Goal: Transaction & Acquisition: Purchase product/service

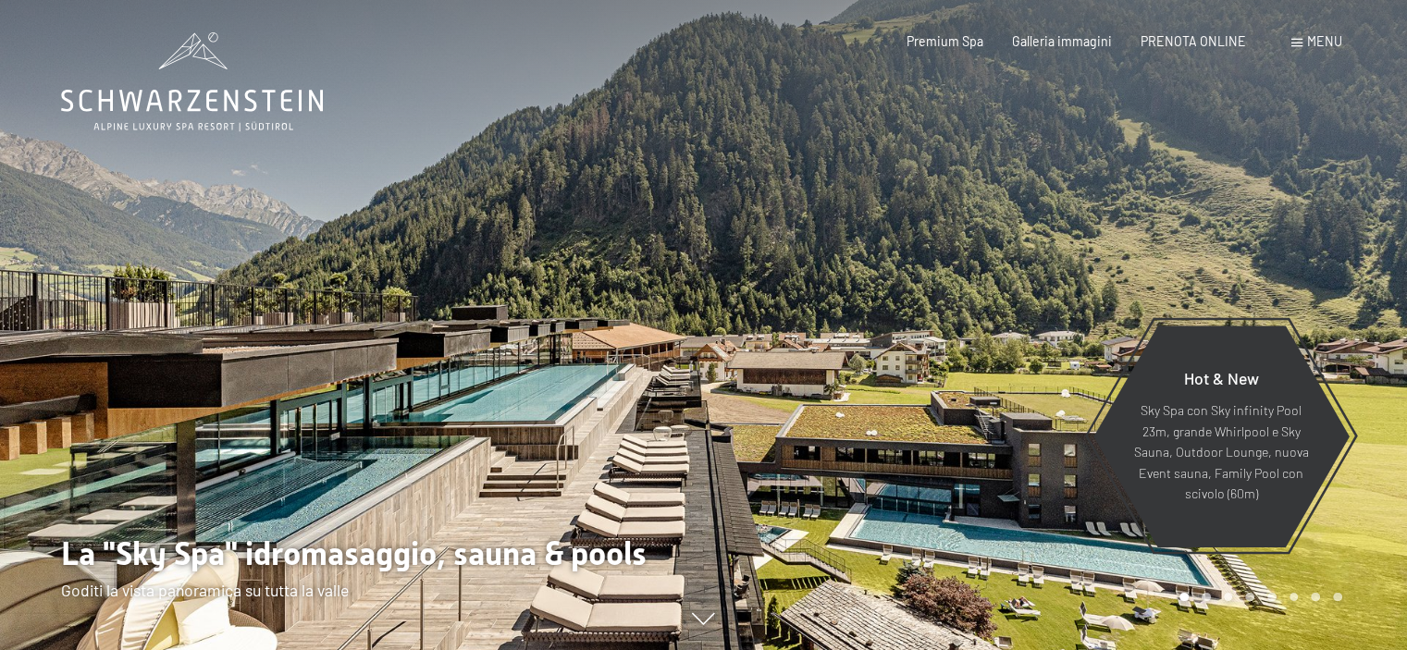
click at [1316, 44] on span "Menu" at bounding box center [1324, 41] width 35 height 16
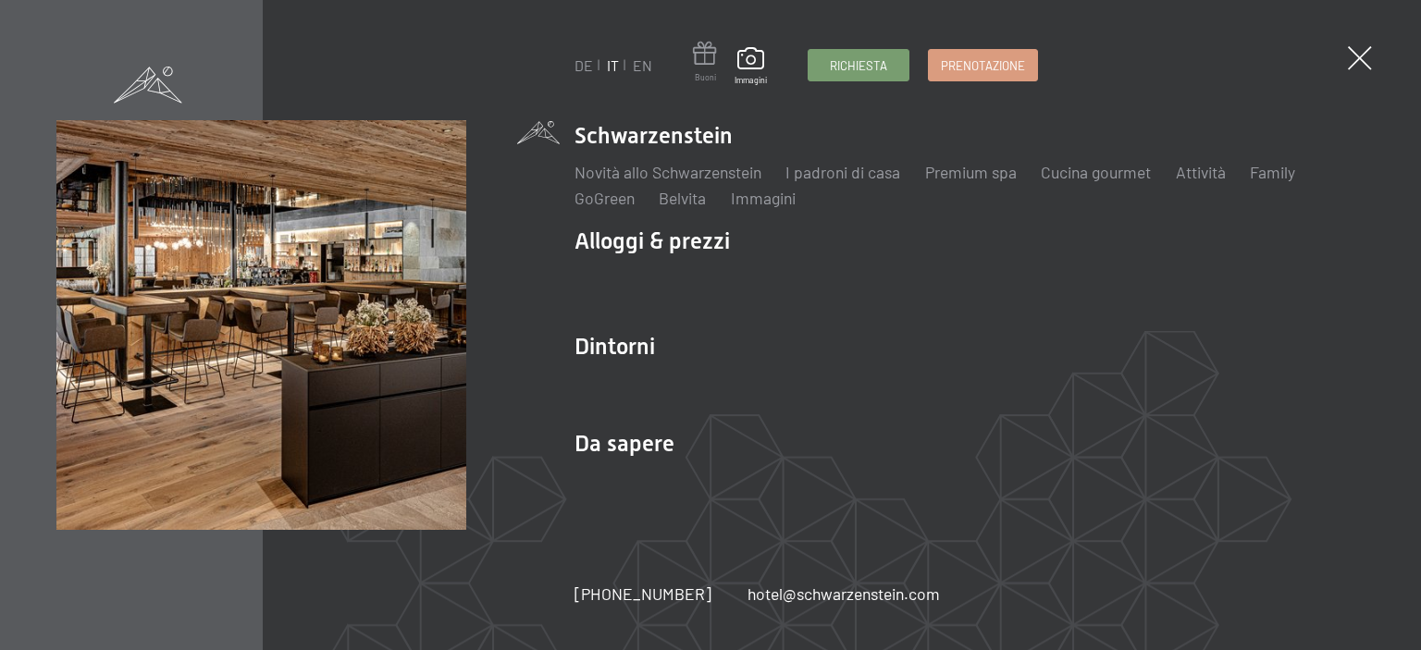
click at [697, 69] on span at bounding box center [705, 57] width 24 height 31
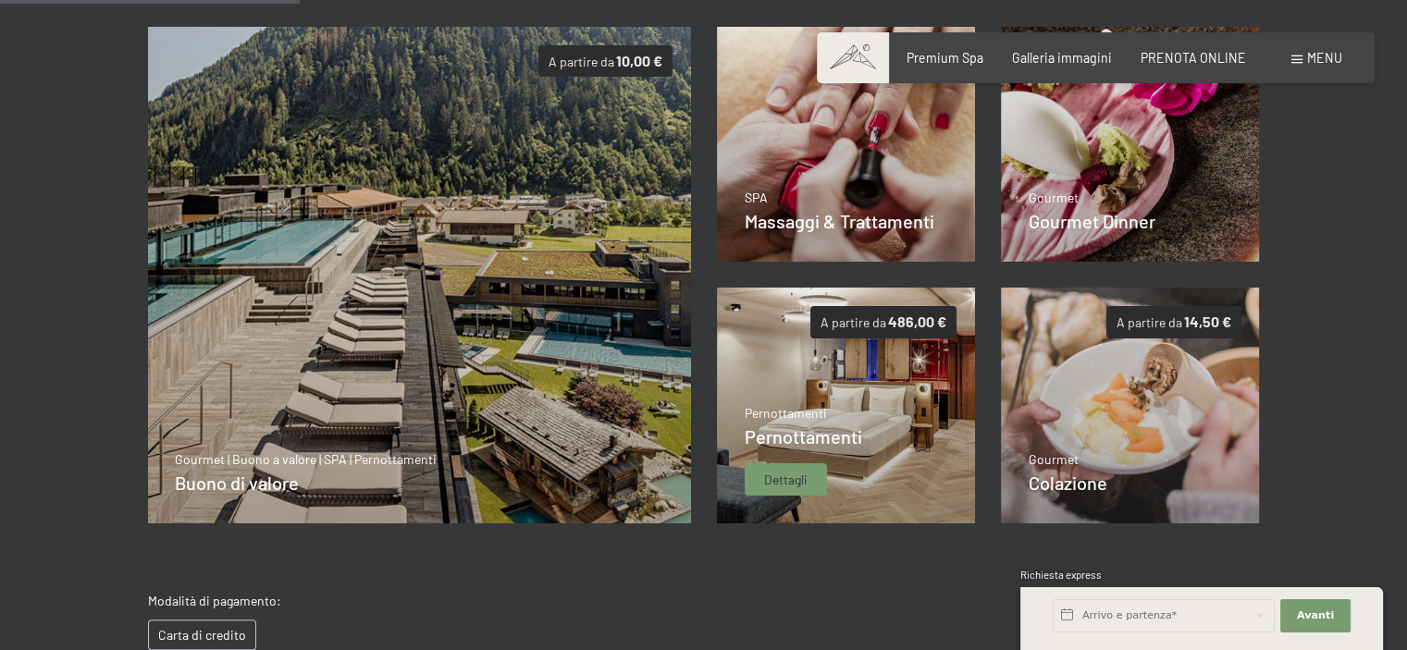
scroll to position [410, 0]
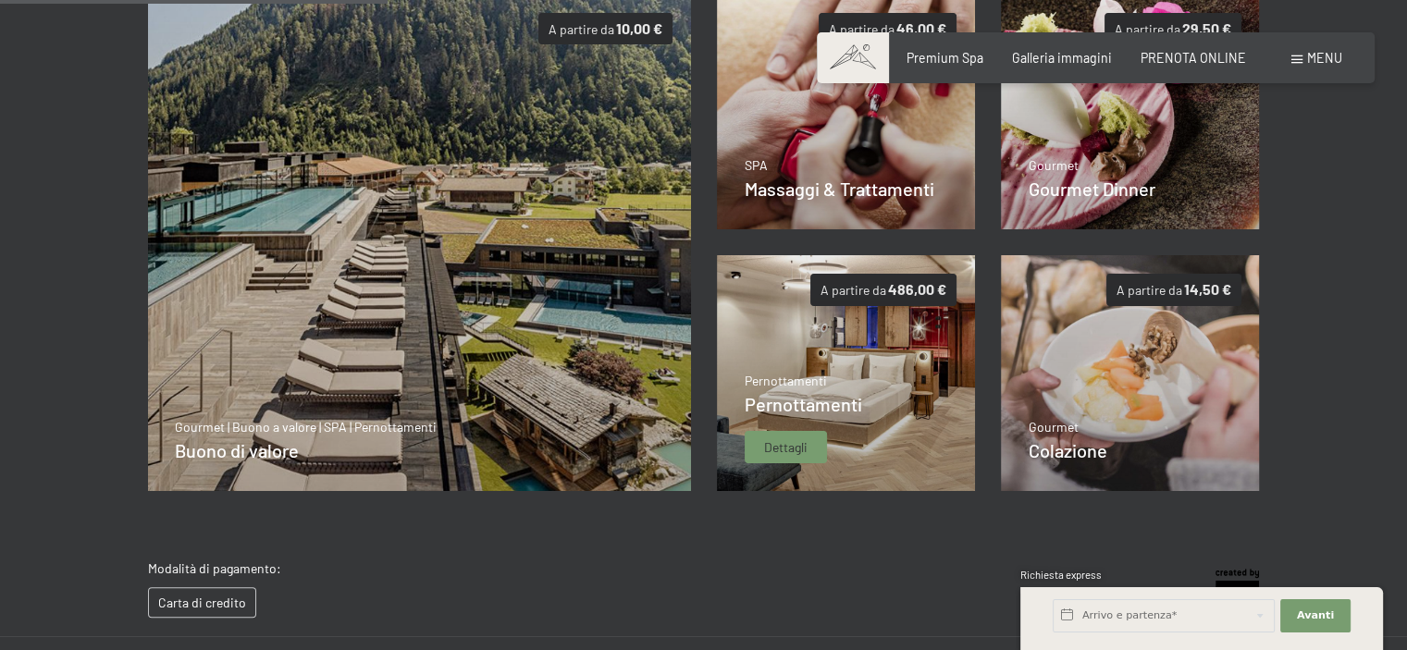
click at [843, 345] on img at bounding box center [846, 373] width 259 height 236
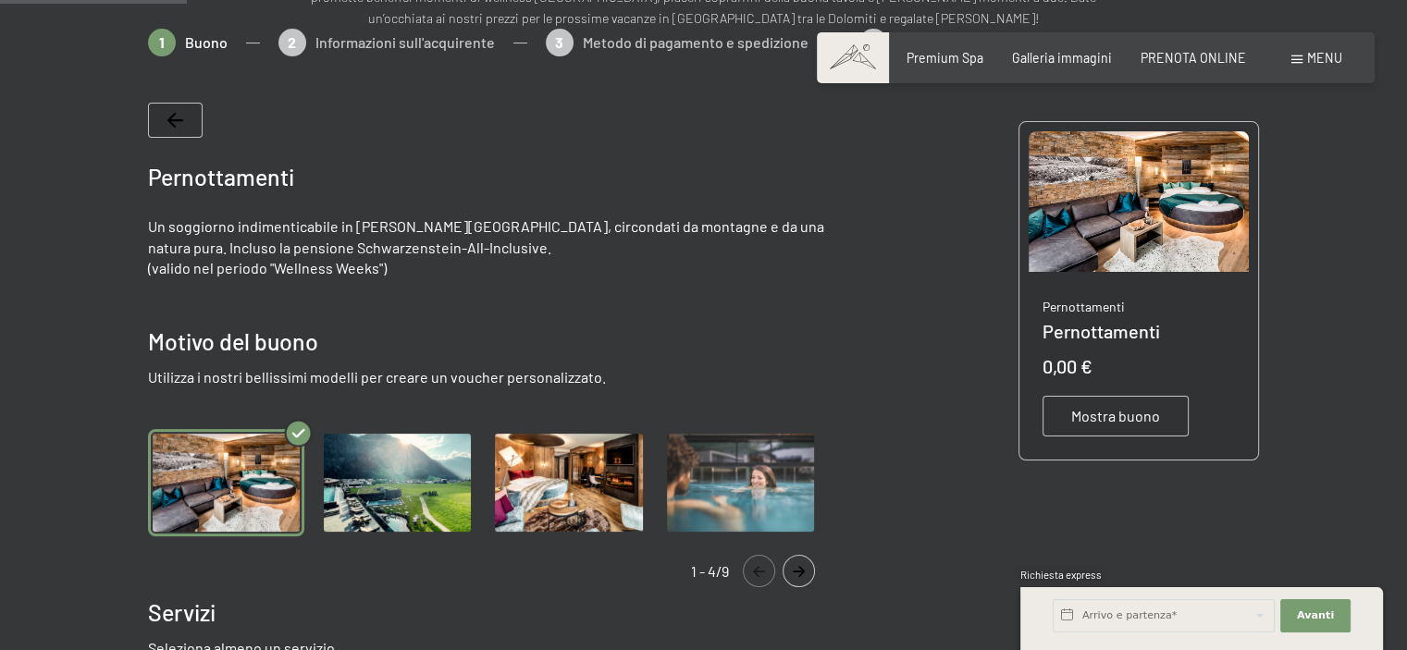
scroll to position [317, 0]
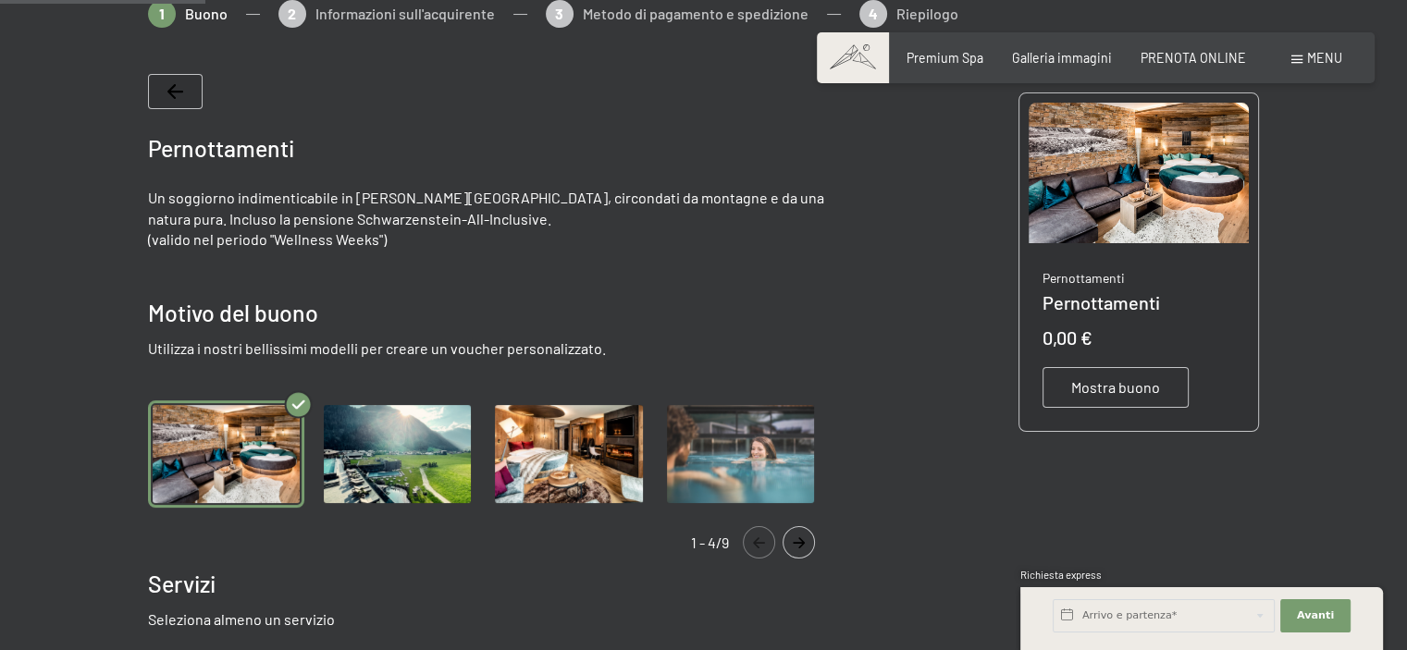
click at [545, 454] on img "Gallery" at bounding box center [568, 454] width 156 height 107
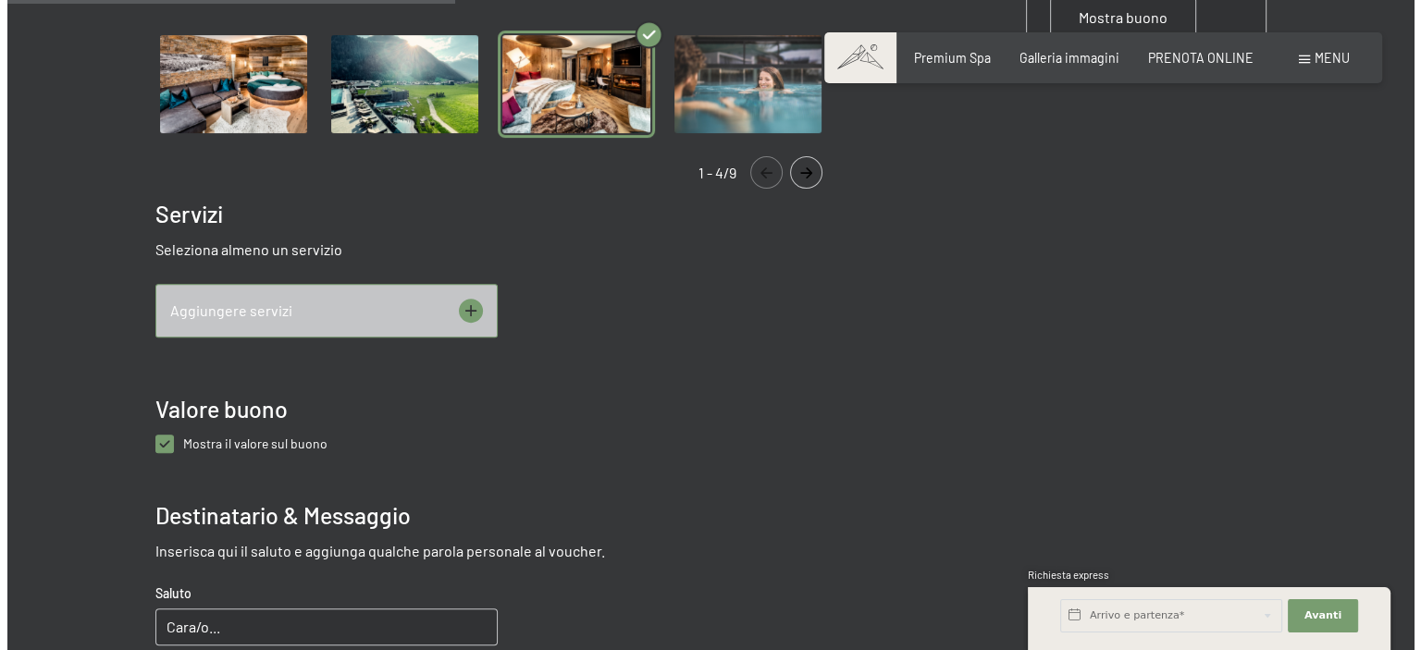
scroll to position [780, 0]
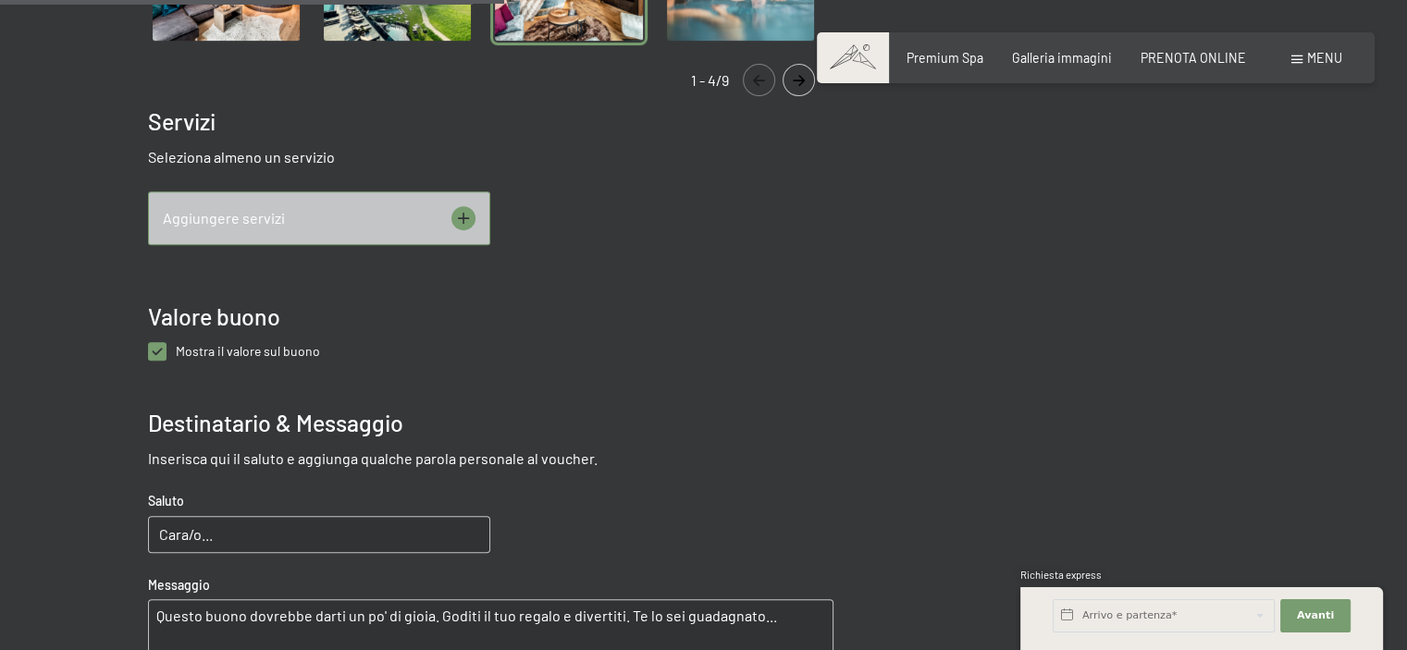
click at [462, 214] on icon at bounding box center [463, 218] width 24 height 24
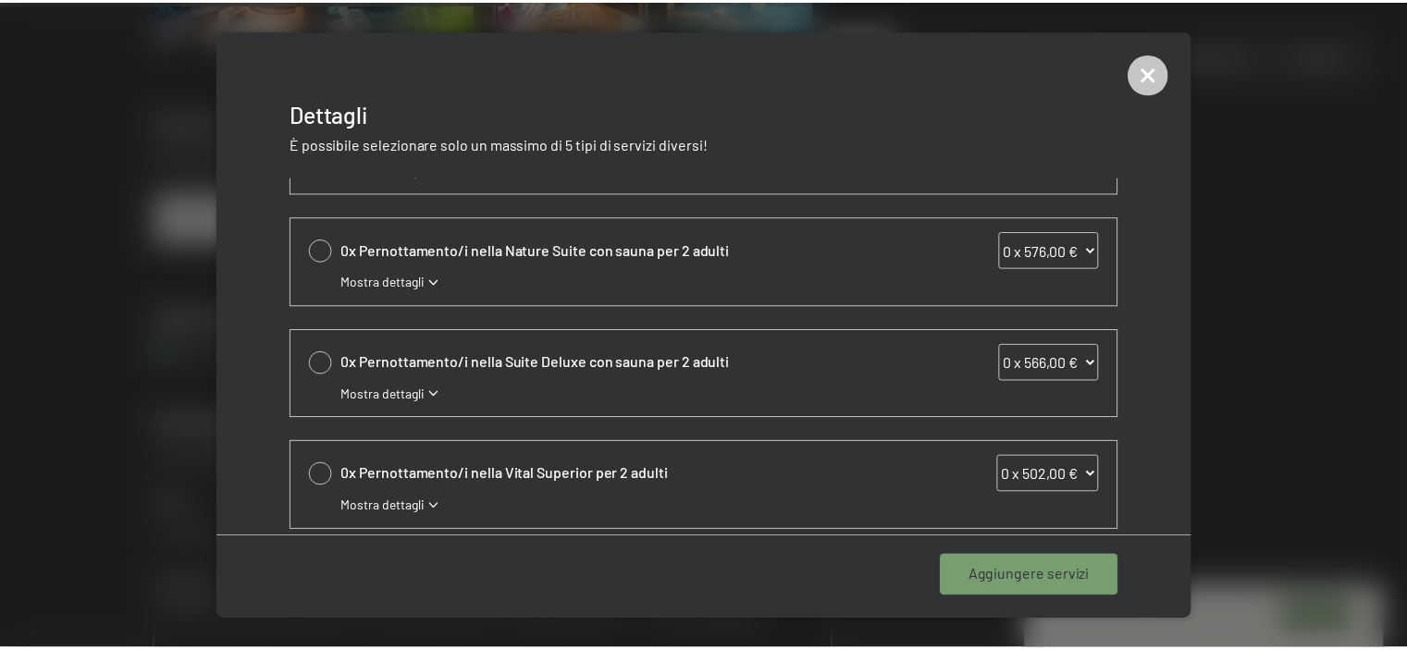
scroll to position [277, 0]
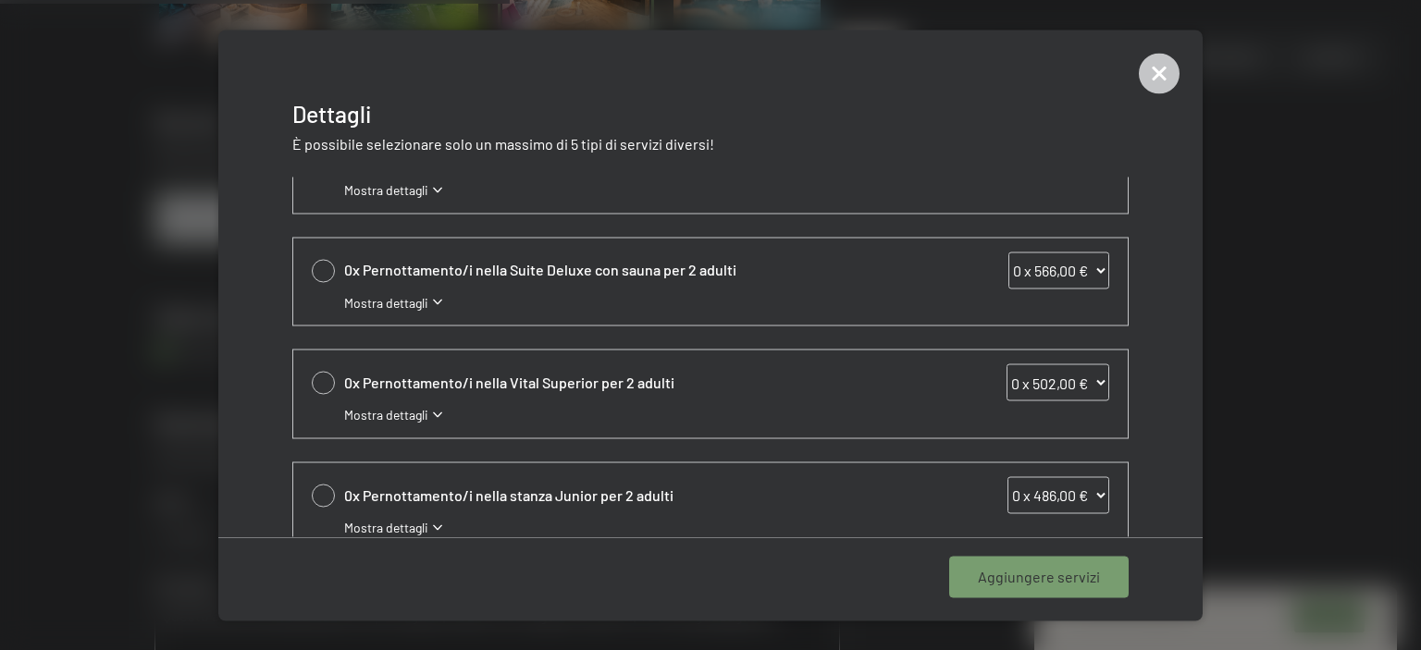
click at [323, 378] on div at bounding box center [323, 383] width 23 height 23
select select "1"
click at [1007, 571] on span "Aggiungere 1 servizio" at bounding box center [1030, 577] width 139 height 20
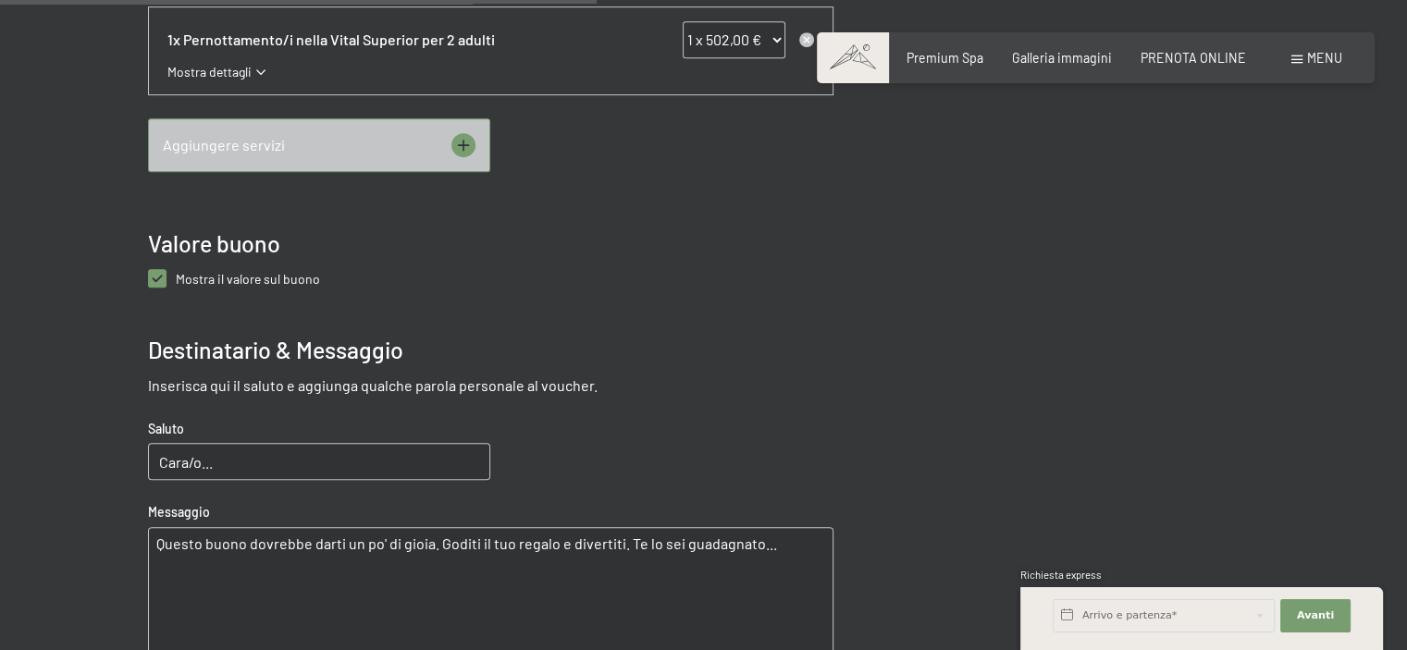
scroll to position [1057, 0]
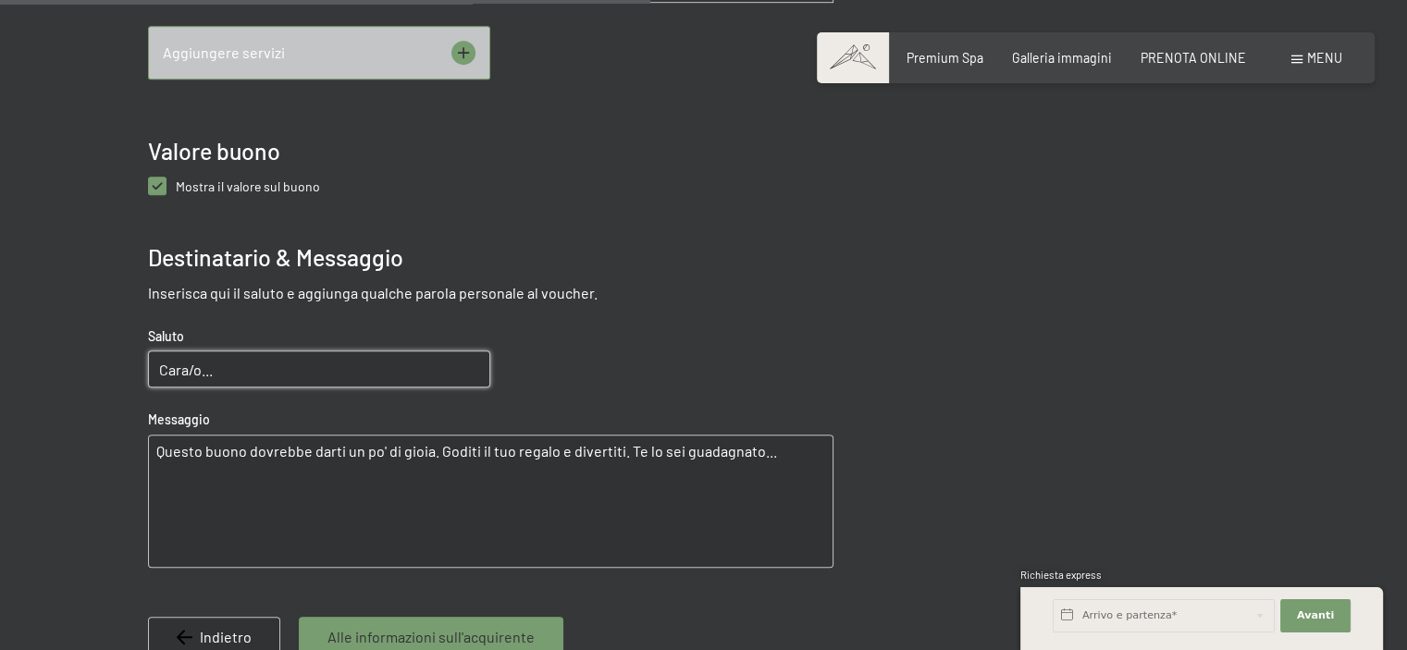
drag, startPoint x: 252, startPoint y: 370, endPoint x: 90, endPoint y: 374, distance: 161.9
click at [90, 374] on div at bounding box center [703, 24] width 1233 height 1529
type input "Alles Gute liebe Christine"
drag, startPoint x: 782, startPoint y: 450, endPoint x: 0, endPoint y: 481, distance: 782.2
click at [0, 481] on div at bounding box center [703, 24] width 1407 height 1529
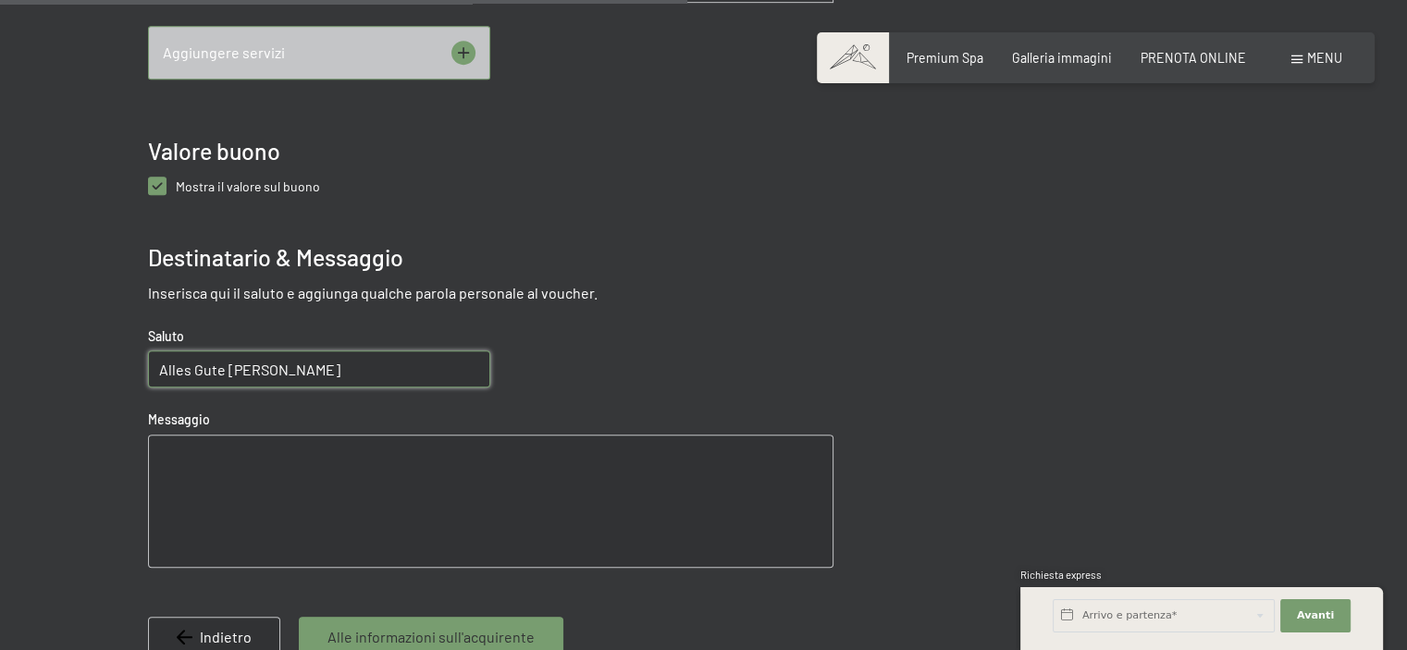
scroll to position [1242, 0]
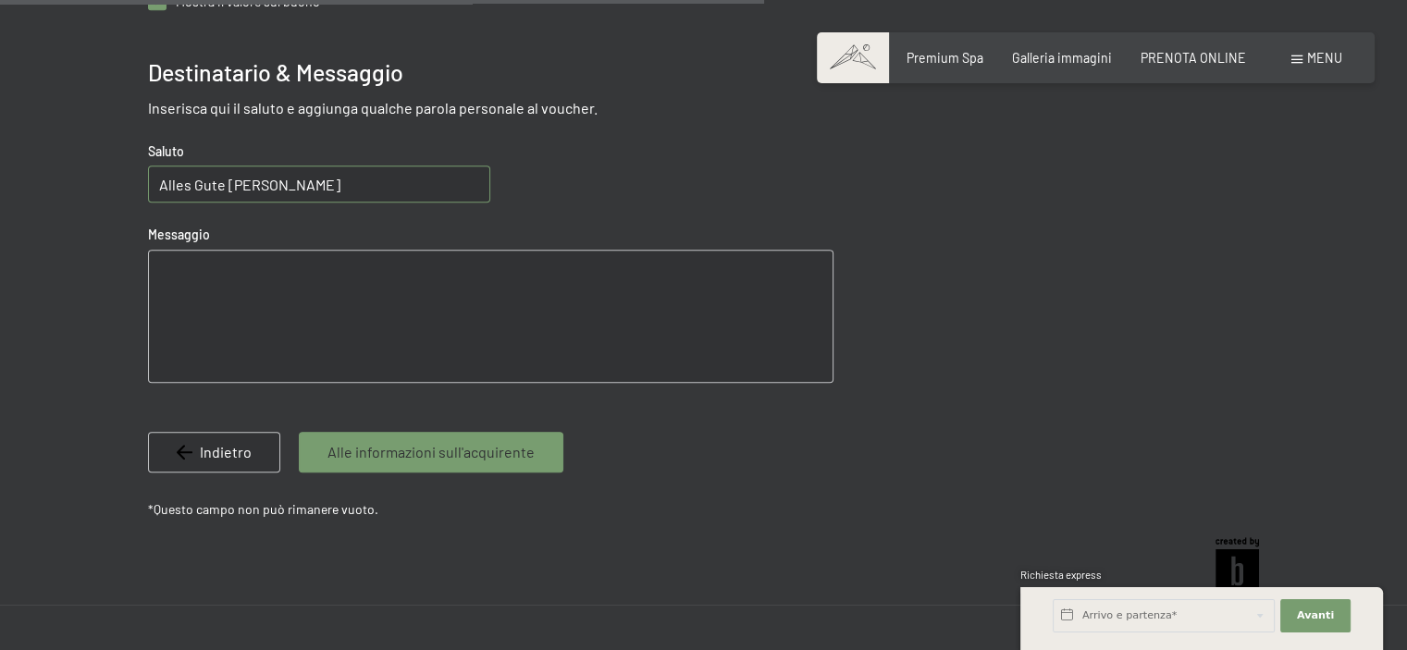
click at [383, 451] on span "Alle informazioni sull'acquirente" at bounding box center [430, 452] width 207 height 20
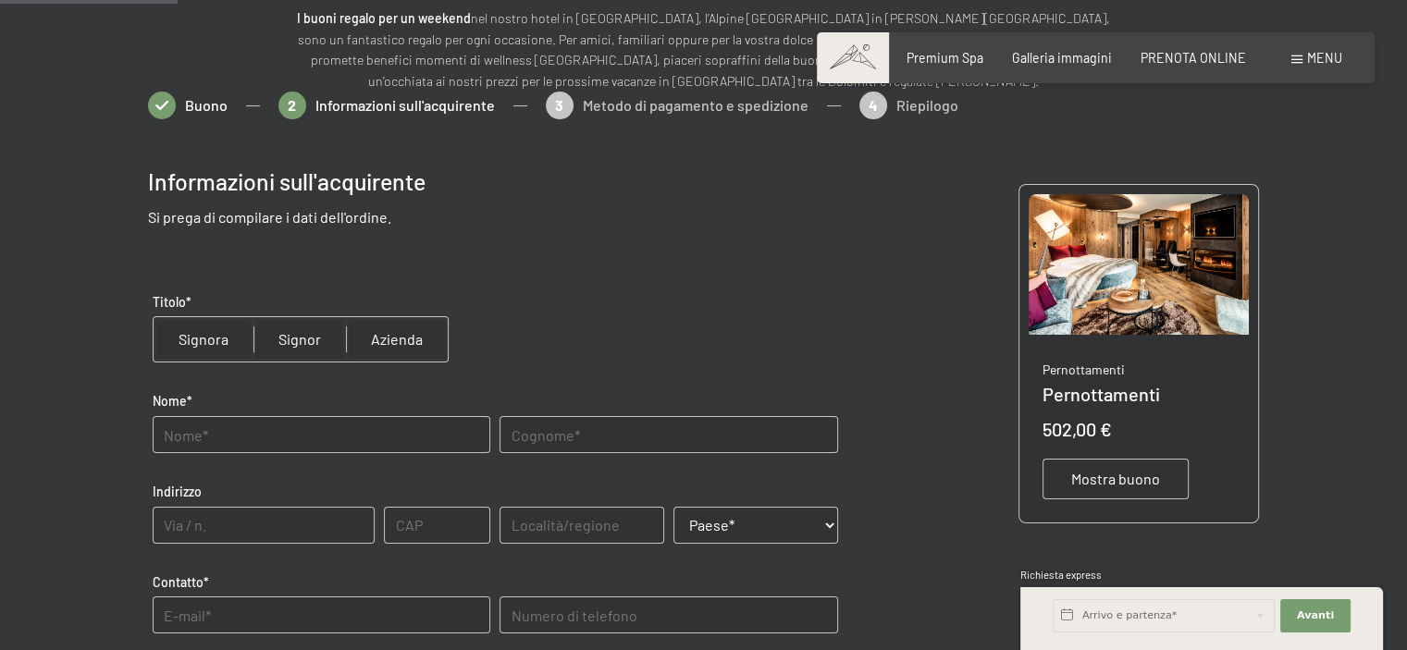
scroll to position [225, 0]
click at [225, 434] on input "text" at bounding box center [322, 435] width 338 height 37
type input "gunther"
click at [559, 423] on input "text" at bounding box center [668, 435] width 338 height 37
type input "ranner"
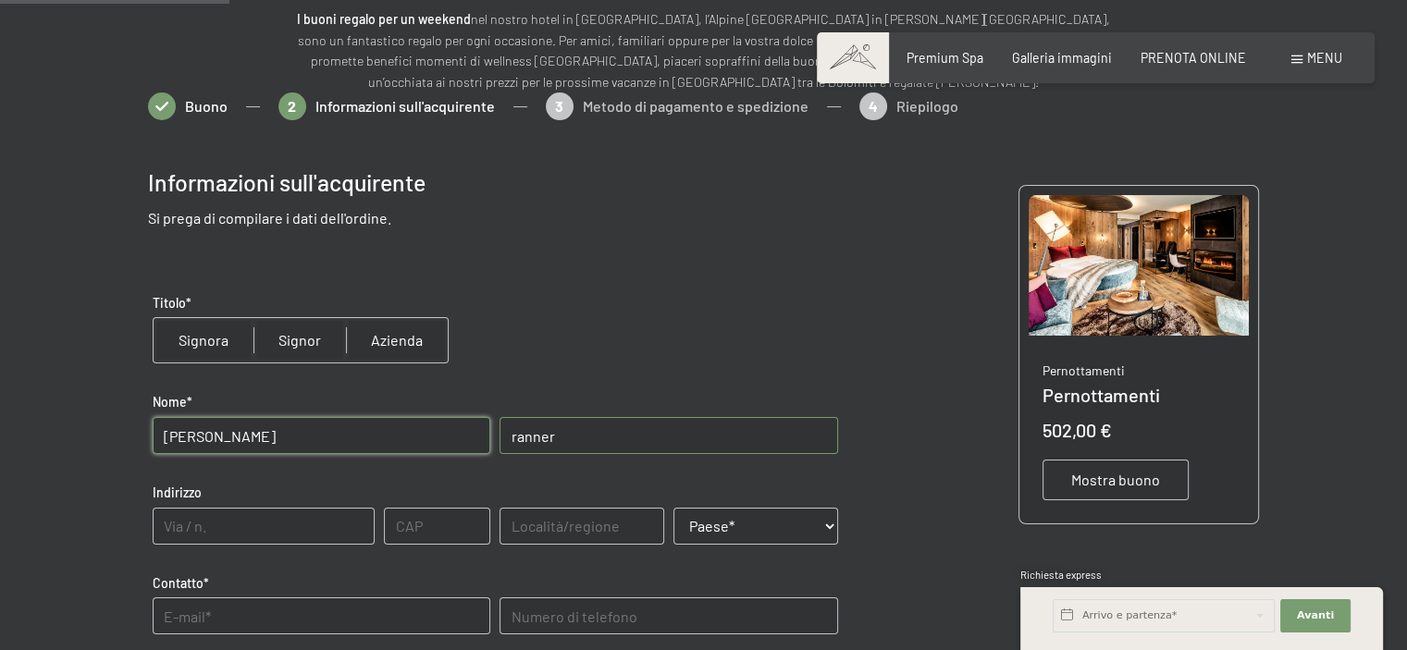
scroll to position [410, 0]
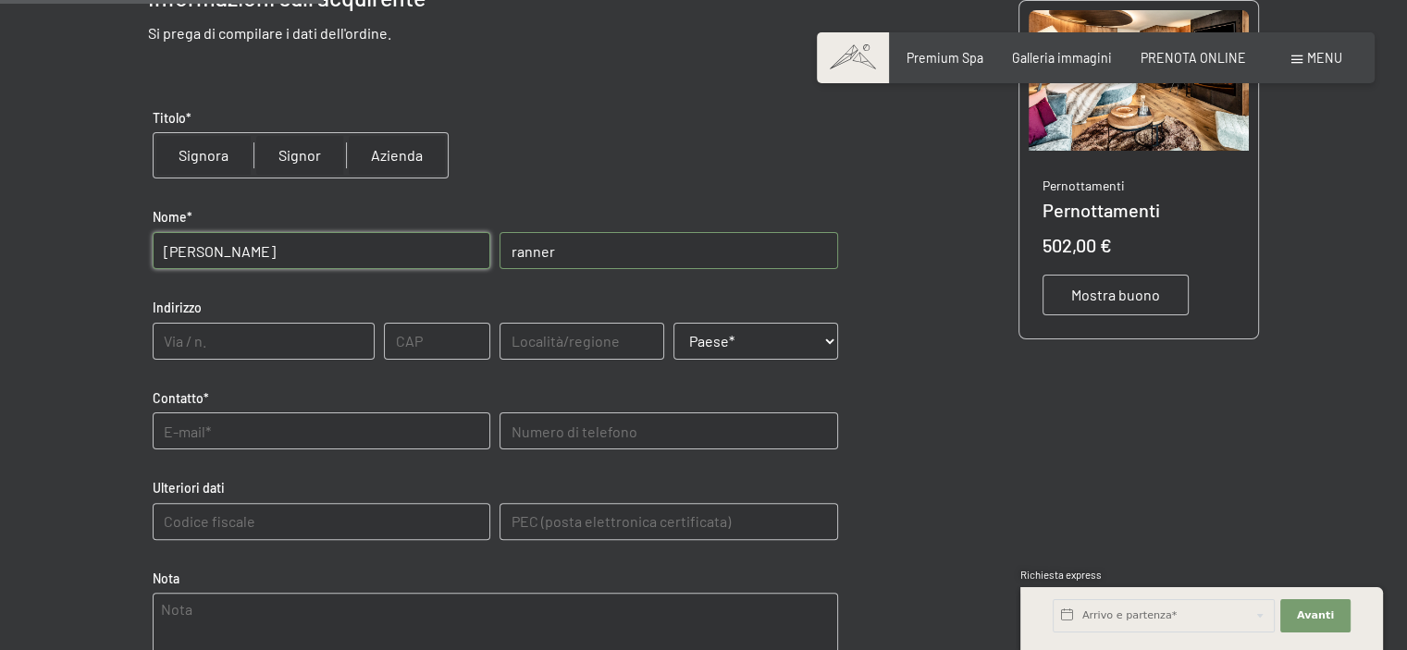
click at [821, 341] on select "Paese* Austria Francia Germania Italia Svizzera -------------------------------…" at bounding box center [755, 341] width 165 height 37
select select "ITA"
click at [673, 323] on select "Paese* Austria Francia Germania Italia Svizzera -------------------------------…" at bounding box center [755, 341] width 165 height 37
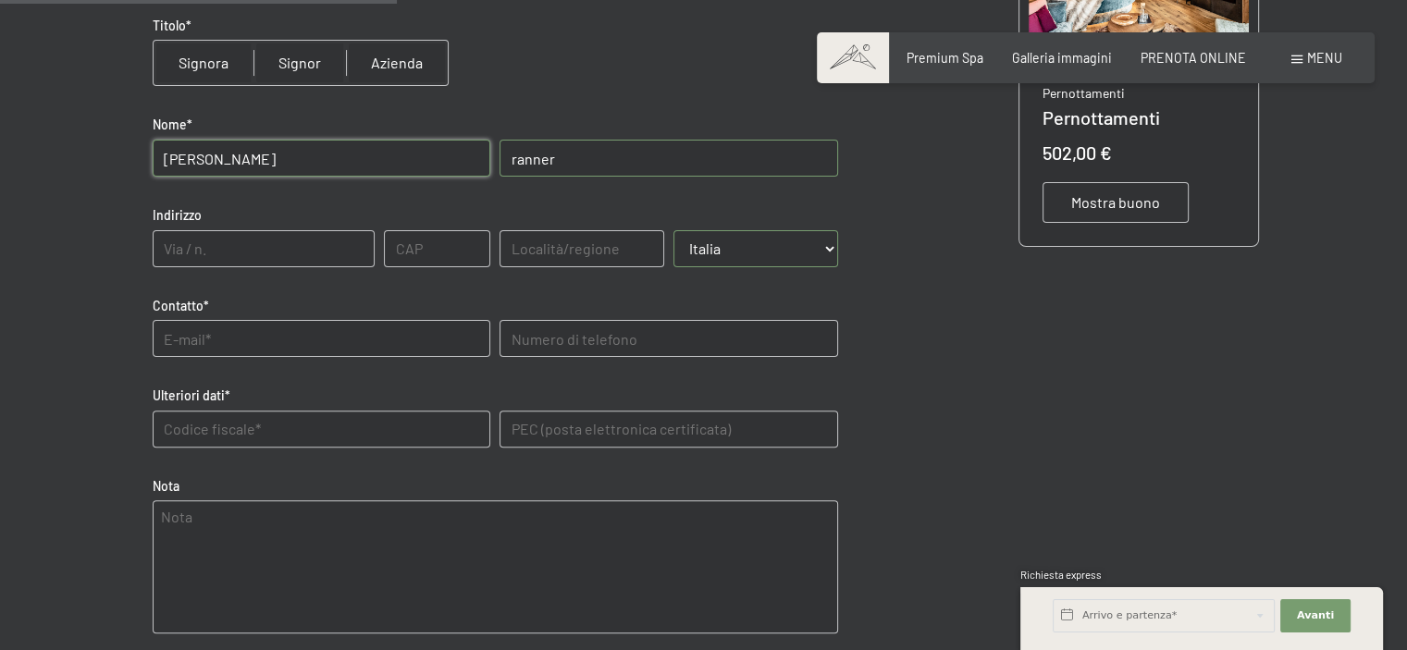
click at [215, 341] on input "text" at bounding box center [322, 338] width 338 height 37
type input "guntherranner@gmail.com"
click at [577, 344] on telefono "text" at bounding box center [668, 338] width 338 height 37
type telefono "3923290490"
click at [215, 419] on dati "text" at bounding box center [322, 429] width 338 height 37
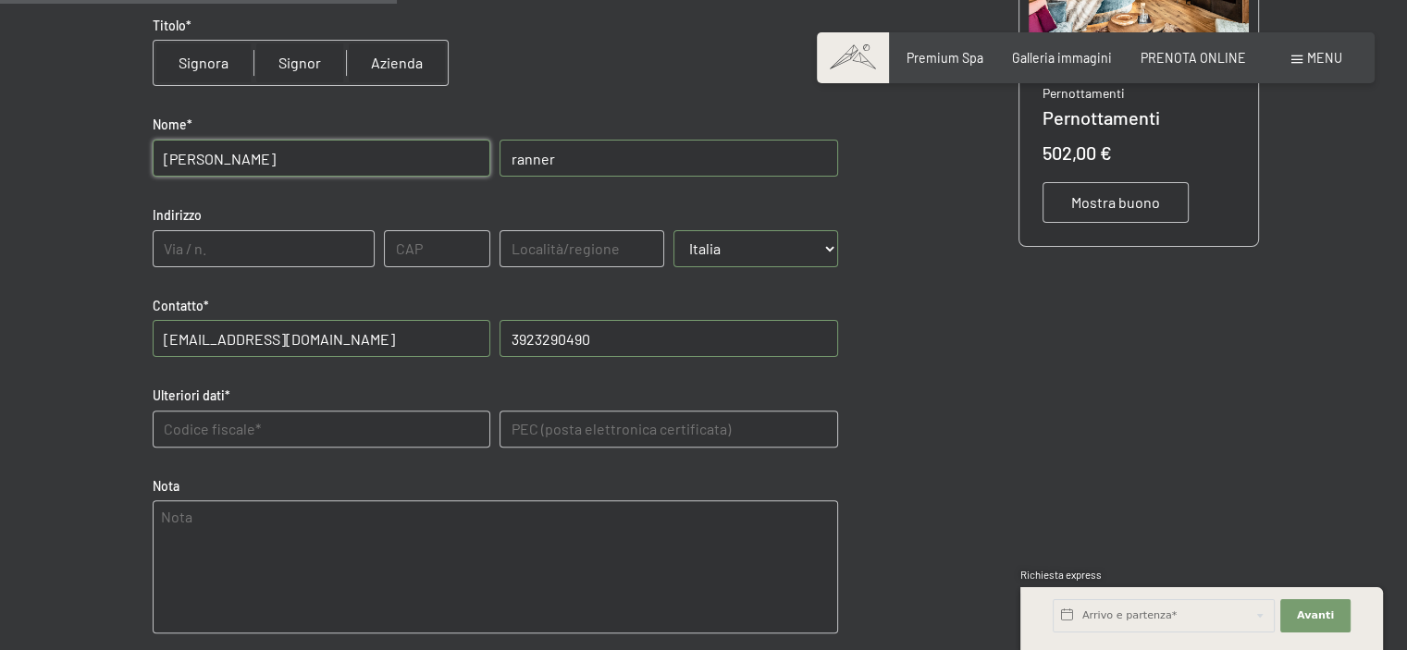
type dati "RNNGTH79S13Z102O"
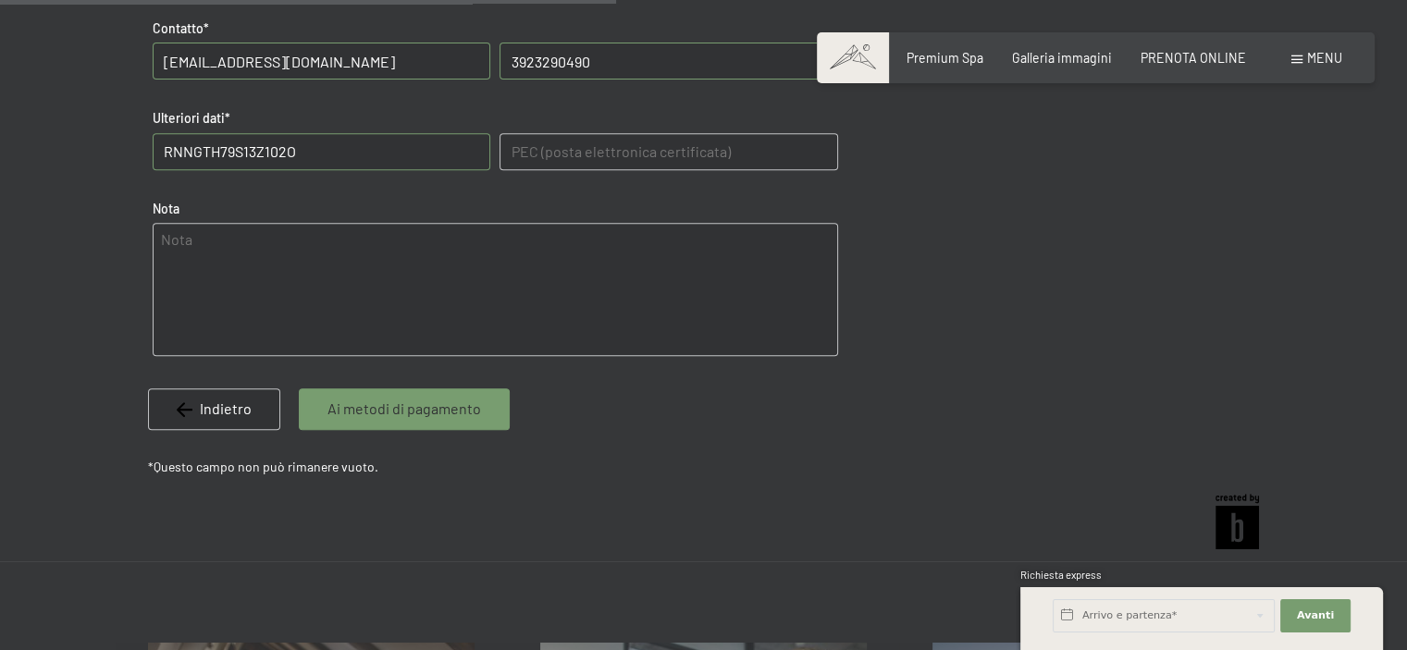
click at [466, 411] on span "Ai metodi di pagamento" at bounding box center [404, 409] width 154 height 20
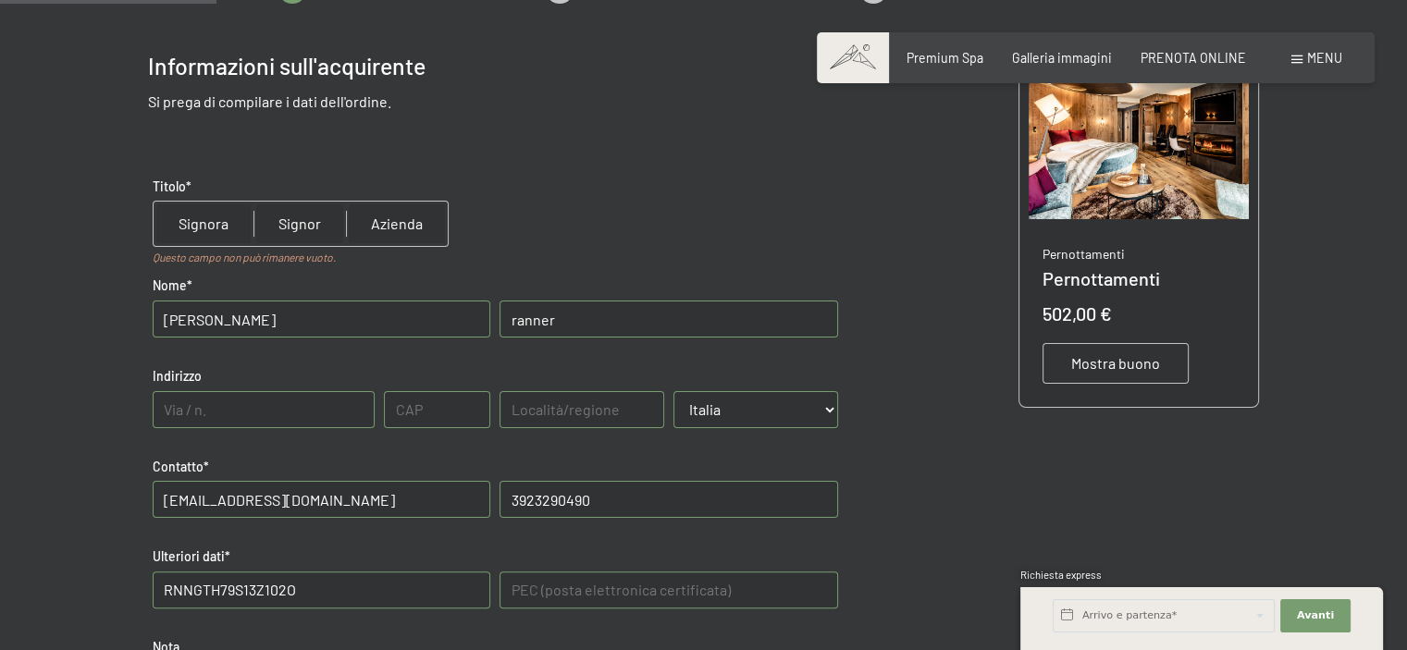
scroll to position [240, 0]
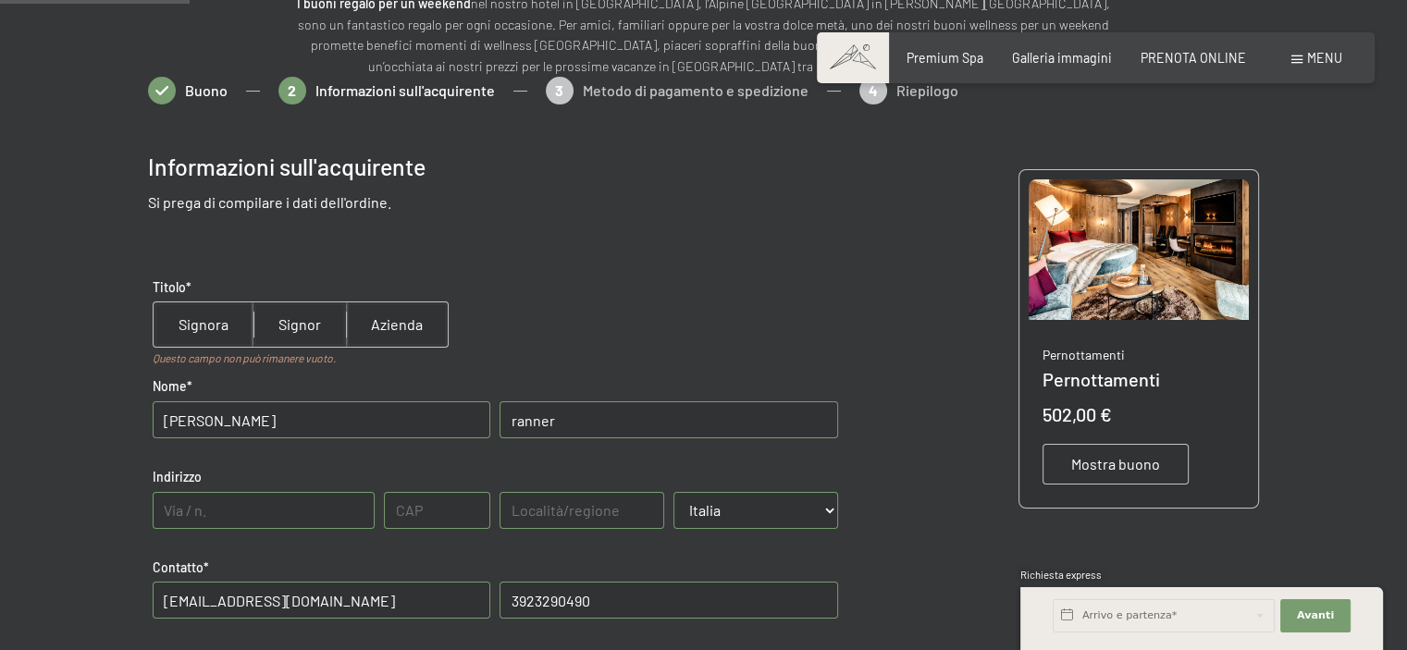
click at [296, 331] on input "radio" at bounding box center [299, 324] width 92 height 44
radio input "true"
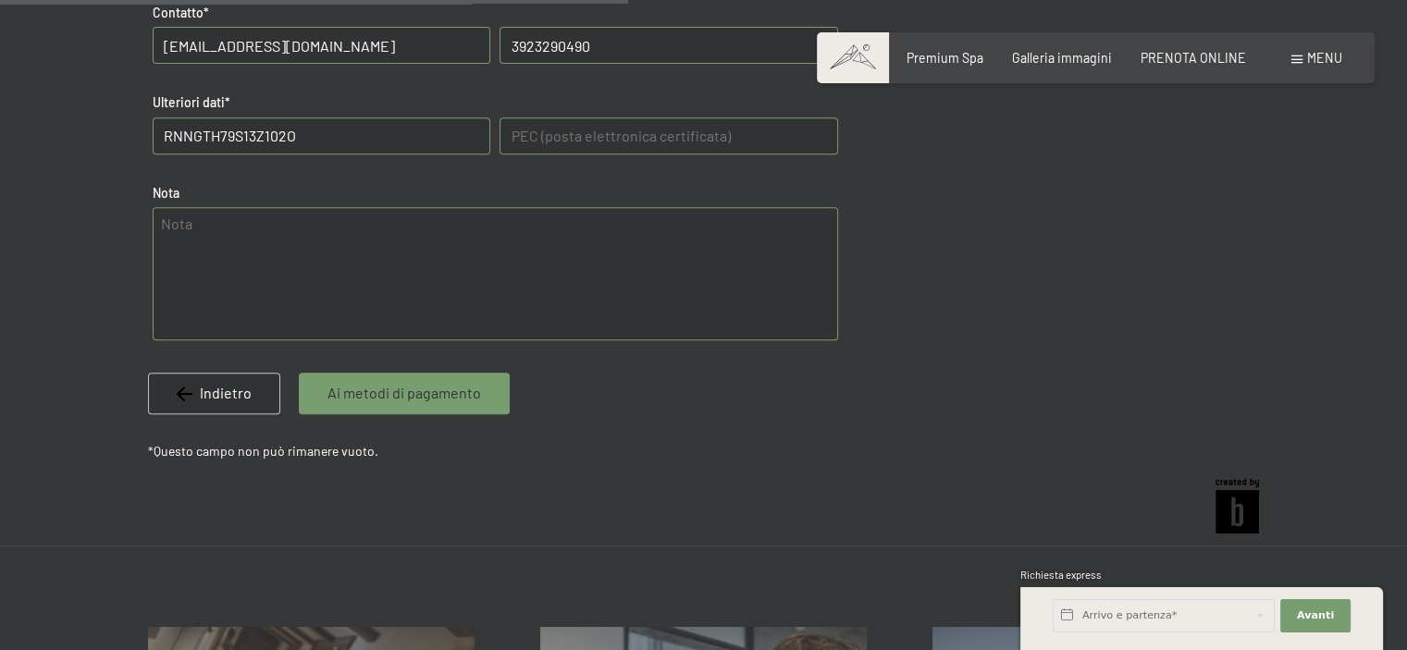
click at [403, 404] on div "Ai metodi di pagamento" at bounding box center [404, 393] width 211 height 41
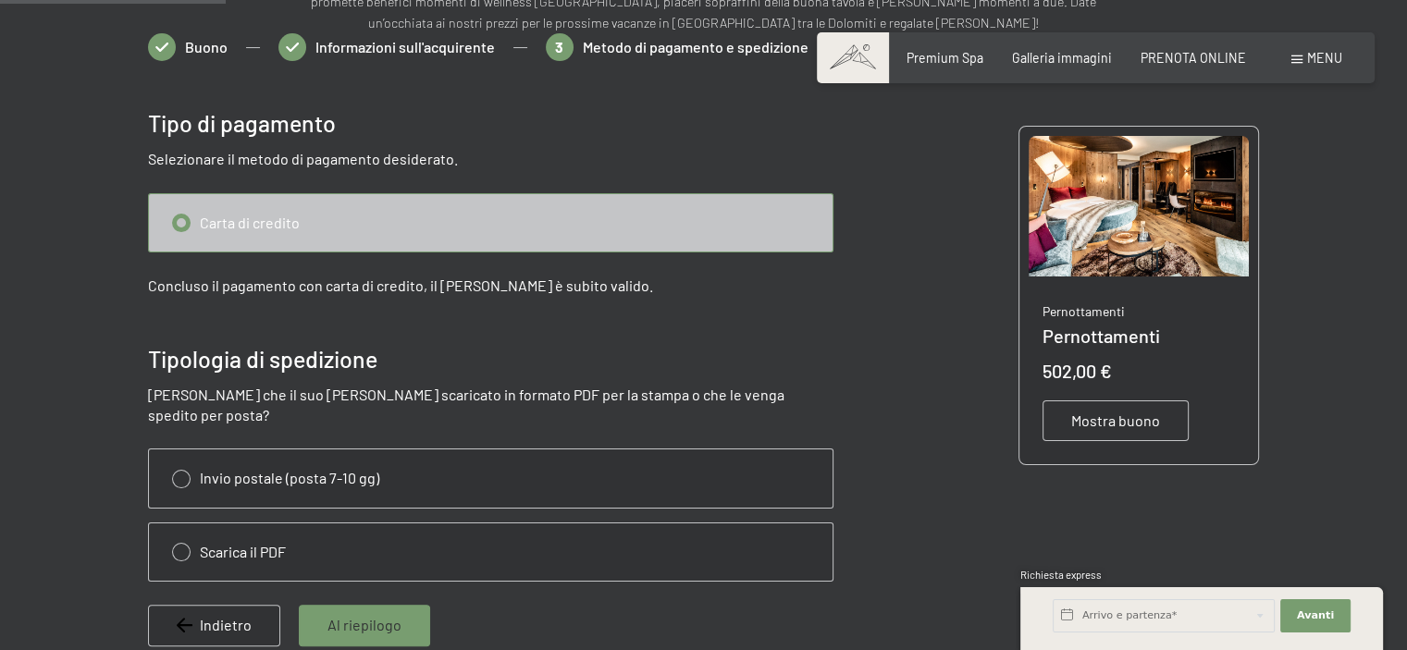
scroll to position [225, 0]
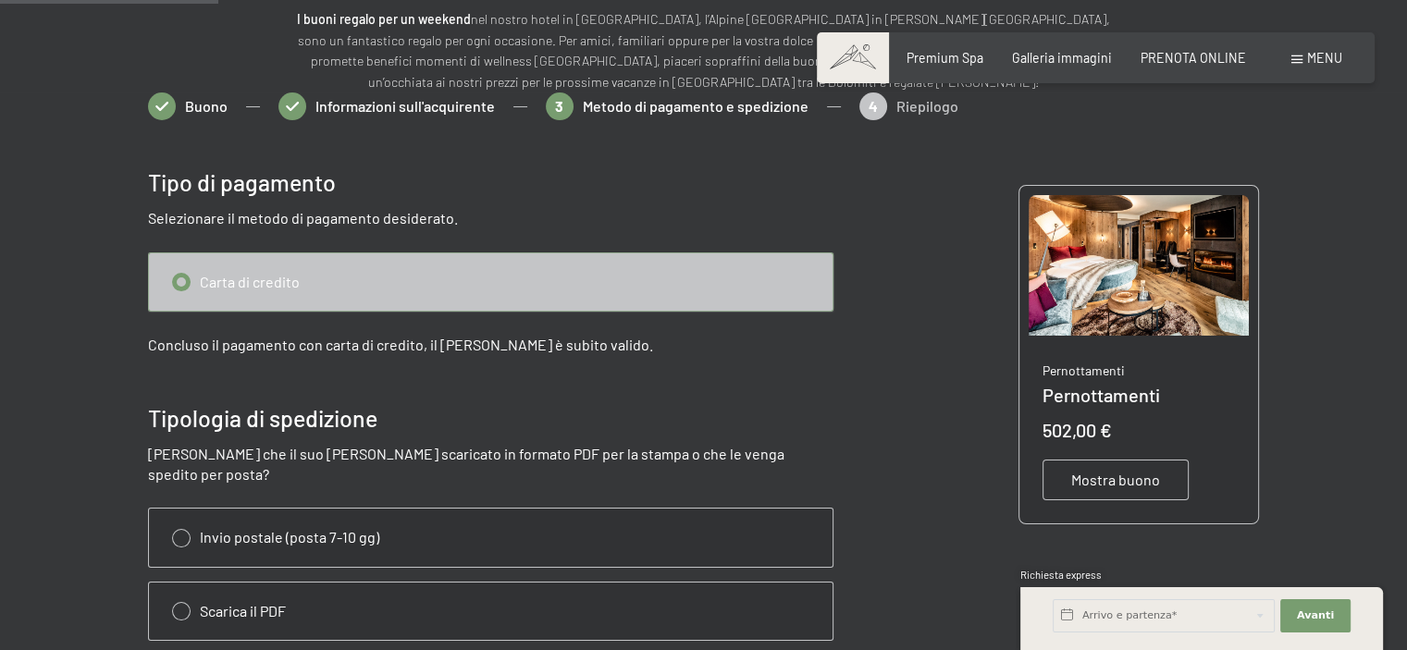
click at [177, 277] on input "radio" at bounding box center [491, 281] width 684 height 57
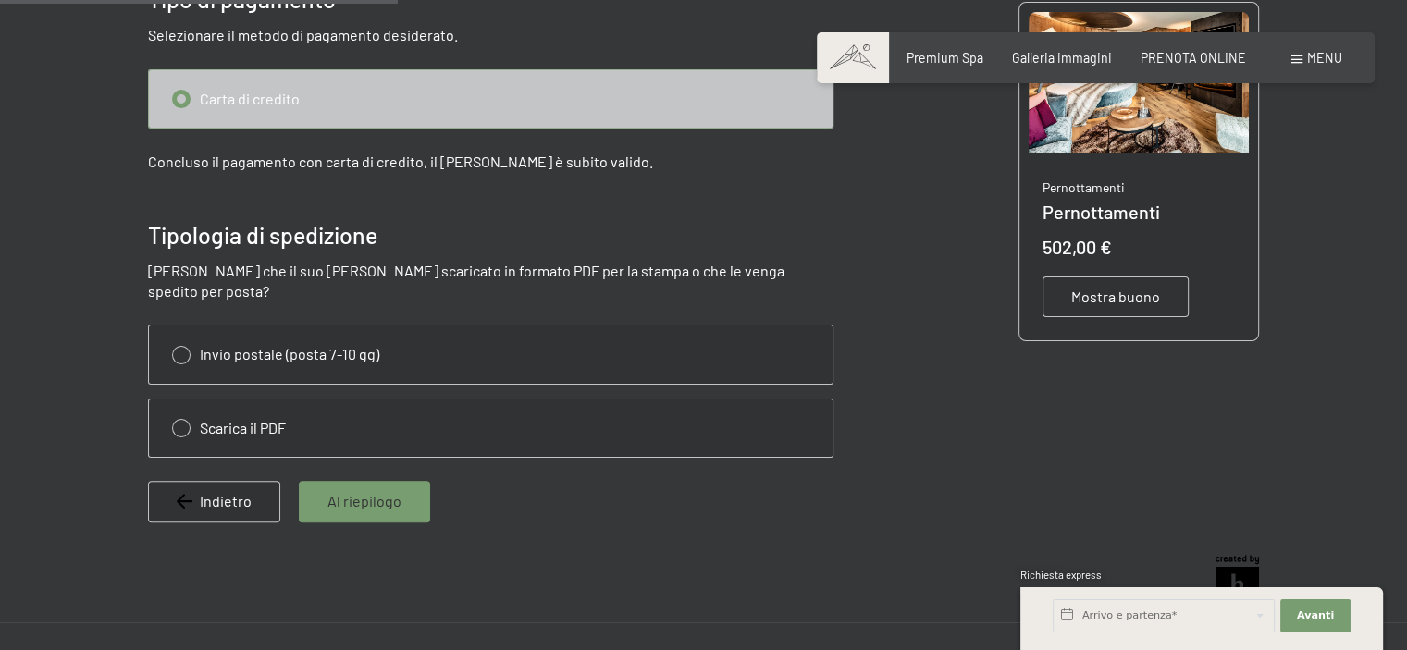
scroll to position [410, 0]
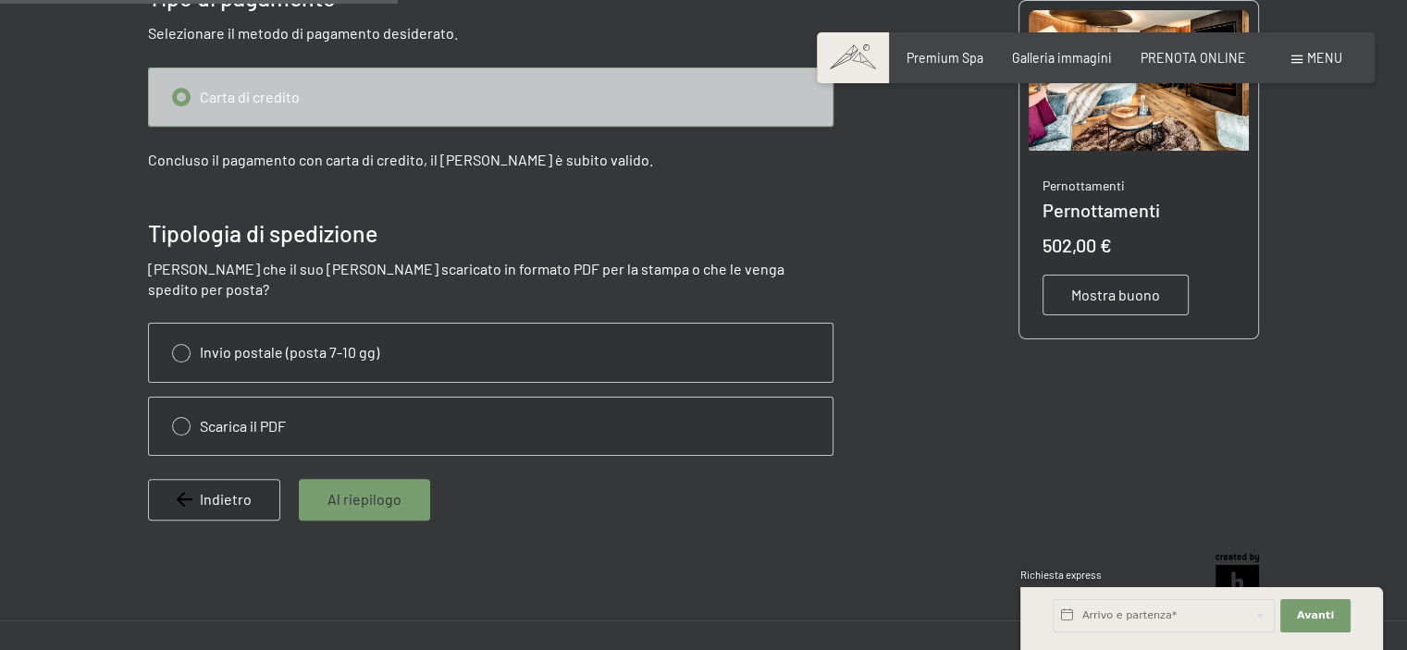
click at [198, 405] on input "radio" at bounding box center [491, 426] width 684 height 57
radio input "true"
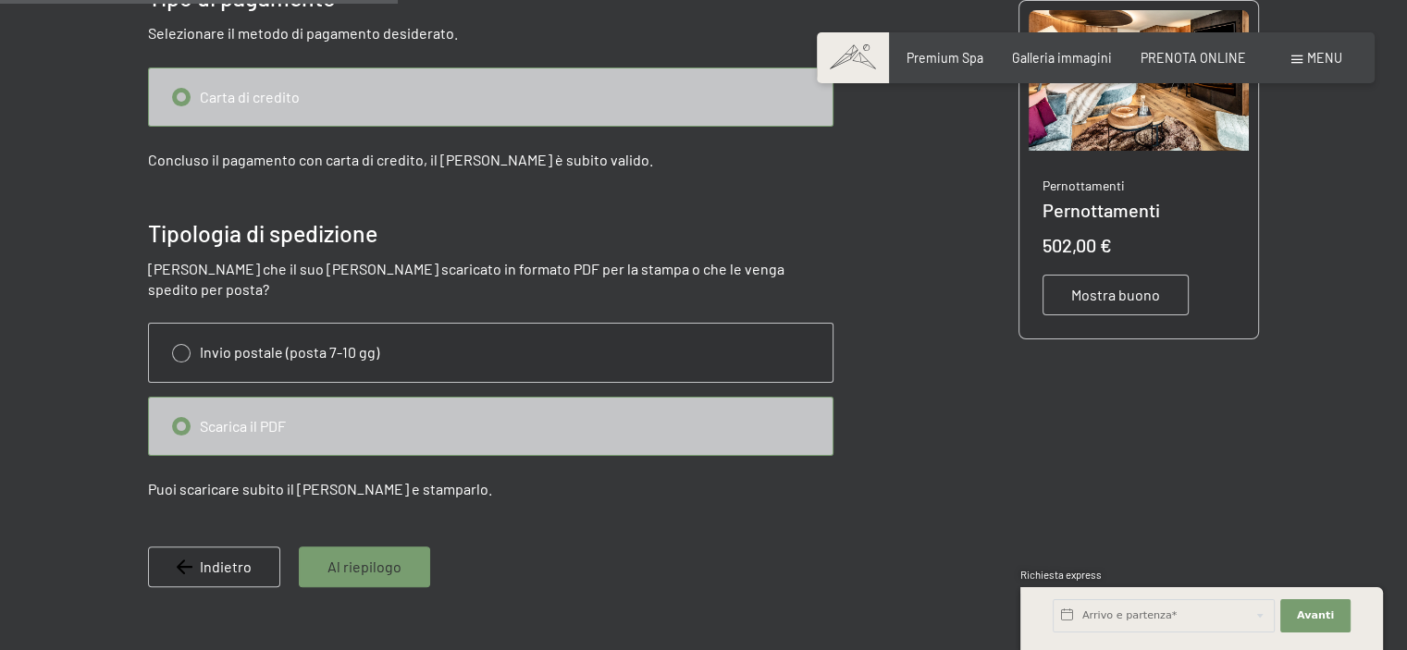
click at [364, 557] on span "Al riepilogo" at bounding box center [364, 567] width 74 height 20
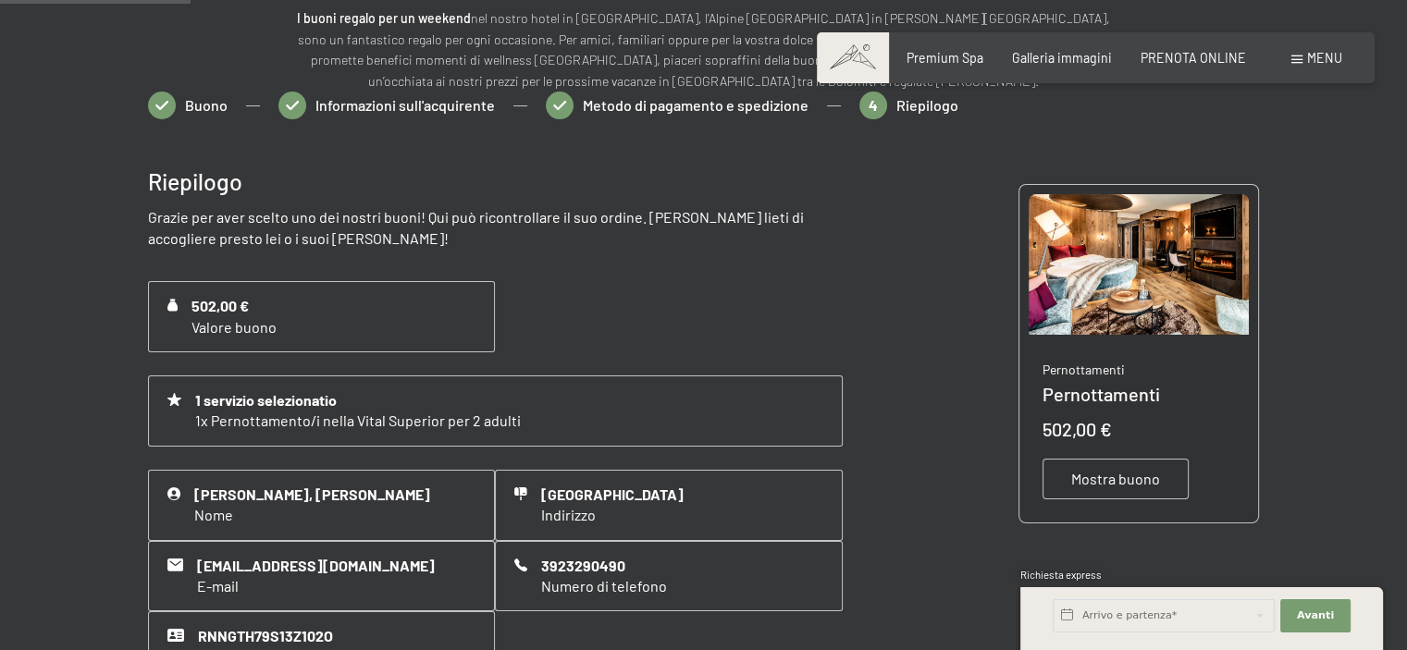
scroll to position [225, 0]
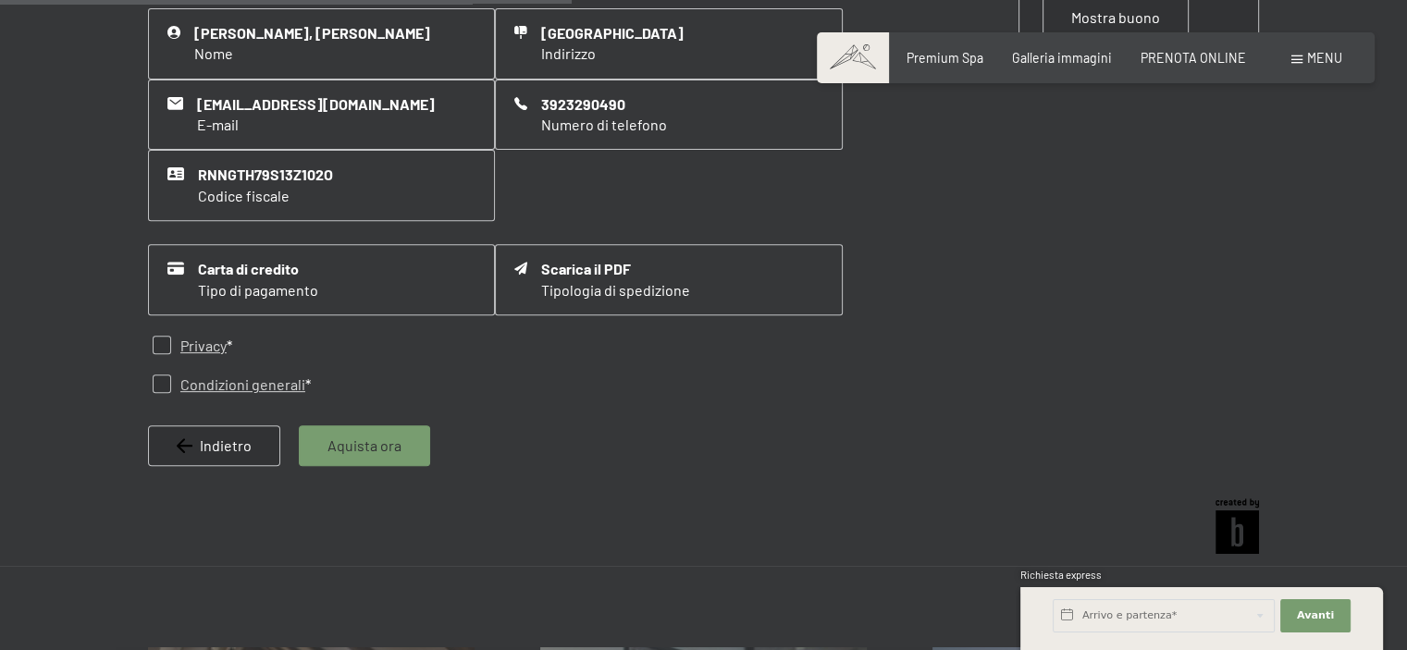
click at [401, 443] on div "Aquista ora" at bounding box center [364, 445] width 131 height 41
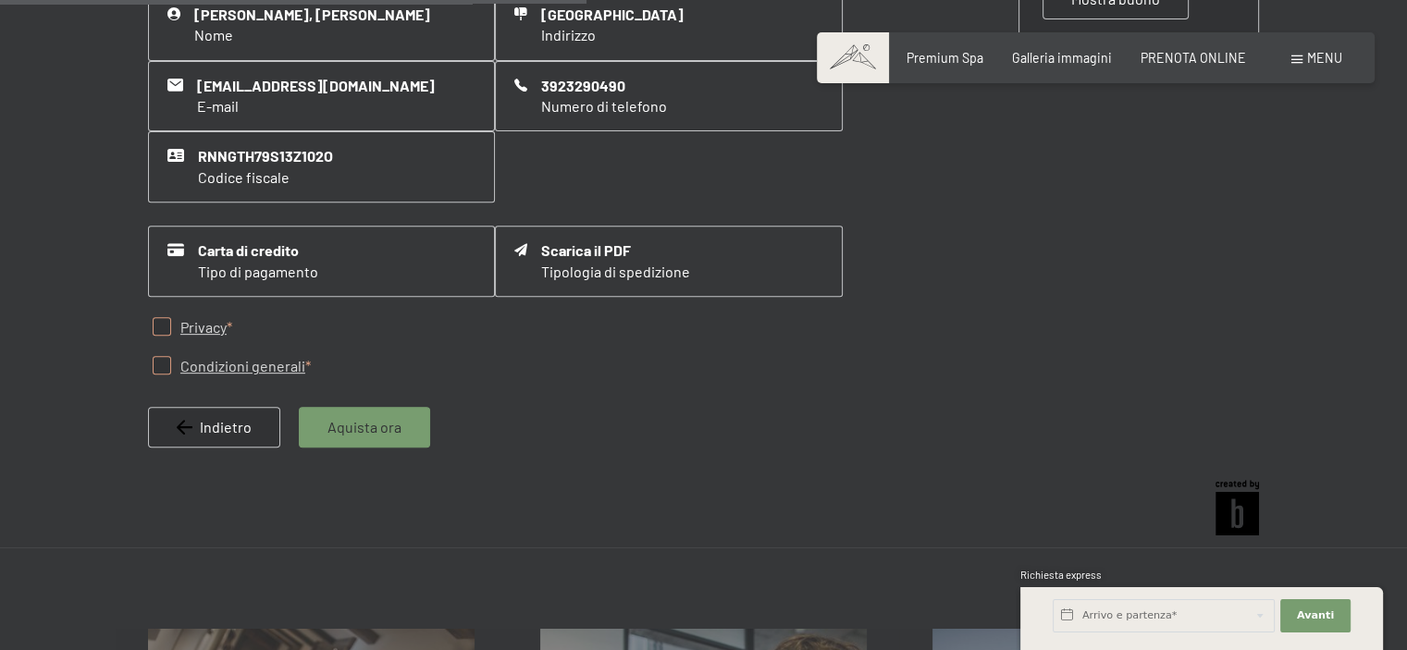
click at [158, 319] on input "checkbox" at bounding box center [162, 326] width 18 height 18
checkbox input "true"
click at [153, 364] on input "checkbox" at bounding box center [162, 365] width 18 height 18
checkbox input "true"
click at [353, 434] on span "Aquista ora" at bounding box center [364, 427] width 74 height 20
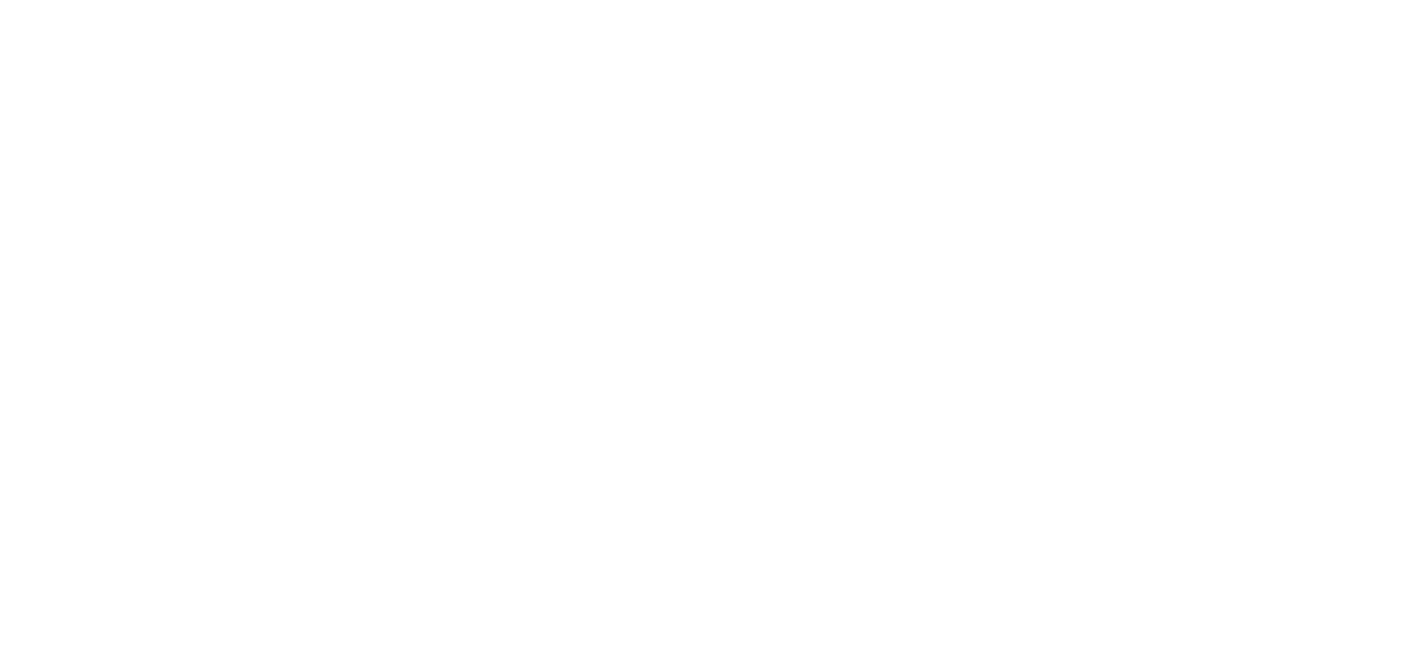
scroll to position [0, 0]
